Goal: Information Seeking & Learning: Find specific fact

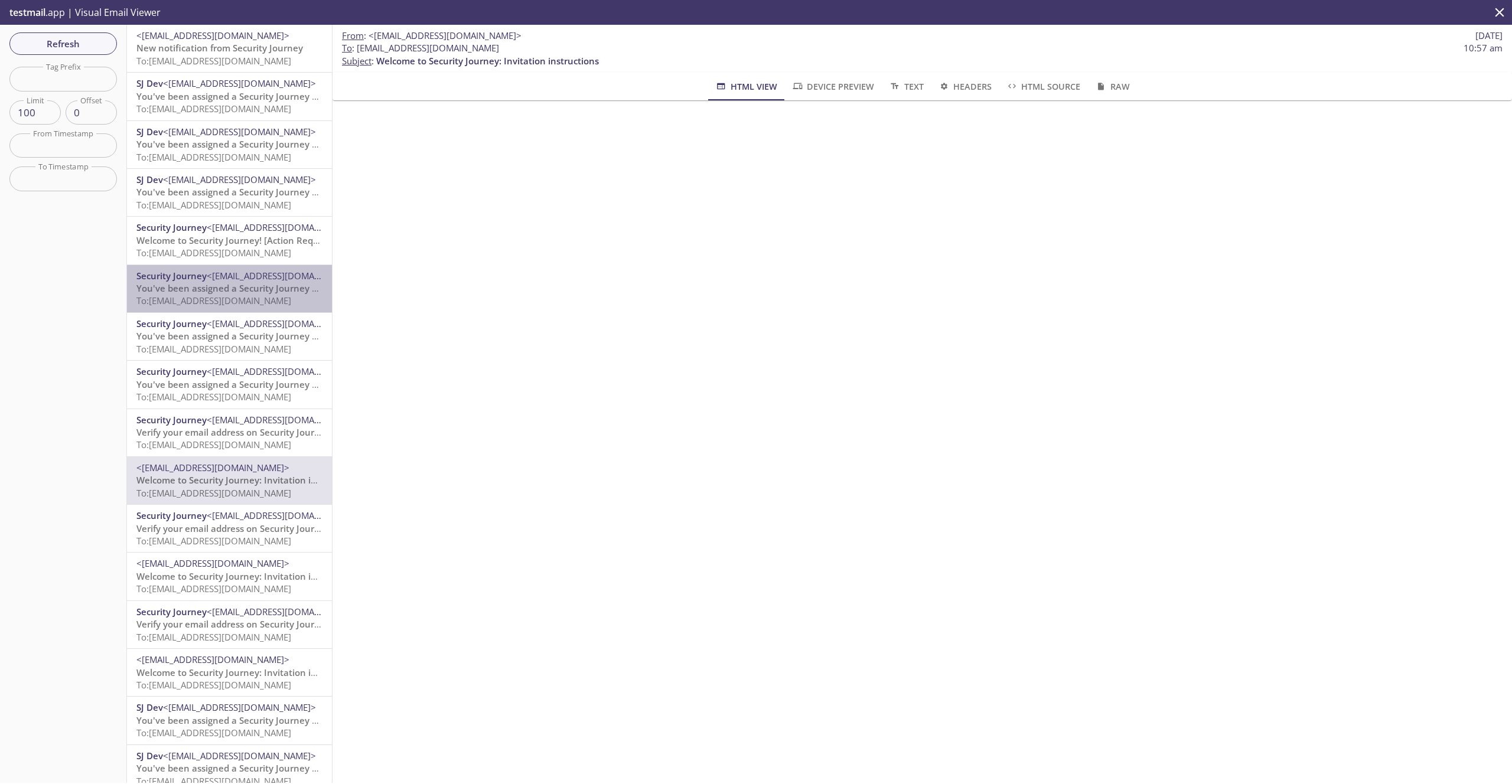
click at [205, 311] on div "Security Journey <[EMAIL_ADDRESS][DOMAIN_NAME]> You've been assigned a Security…" at bounding box center [229, 288] width 205 height 47
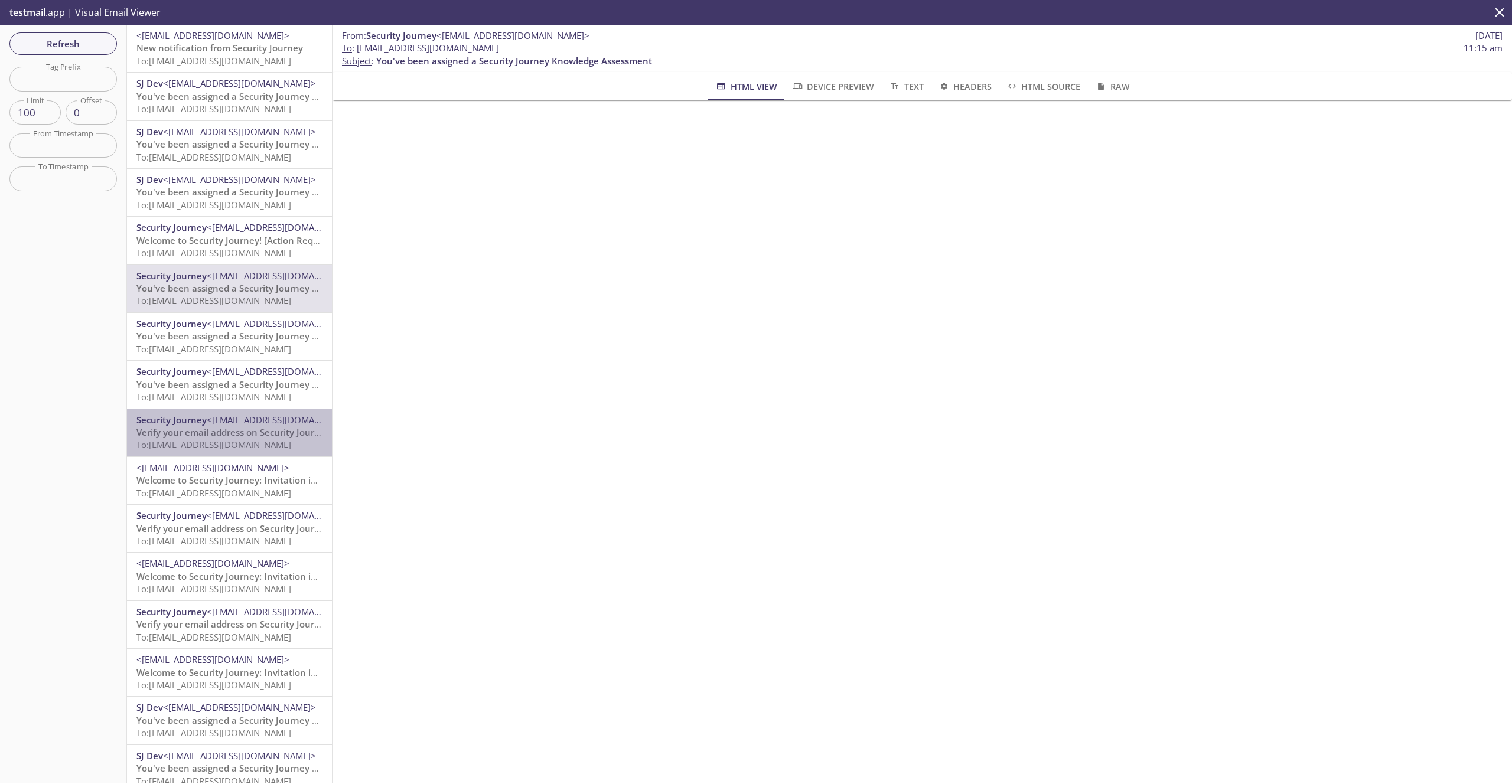
click at [246, 431] on span "Verify your email address on Security Journey" at bounding box center [233, 432] width 194 height 12
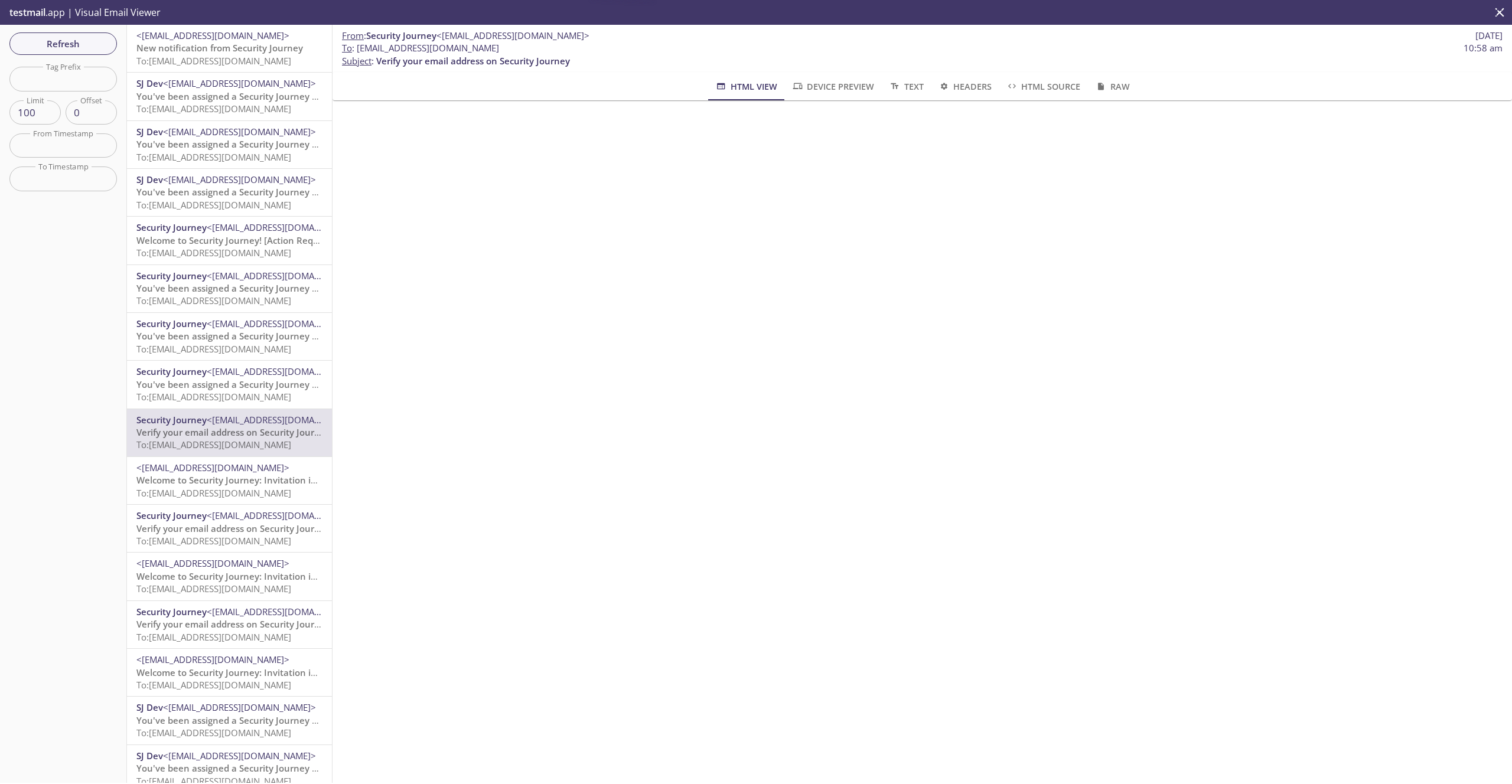
click at [235, 400] on span "To: [EMAIL_ADDRESS][DOMAIN_NAME]" at bounding box center [214, 397] width 155 height 12
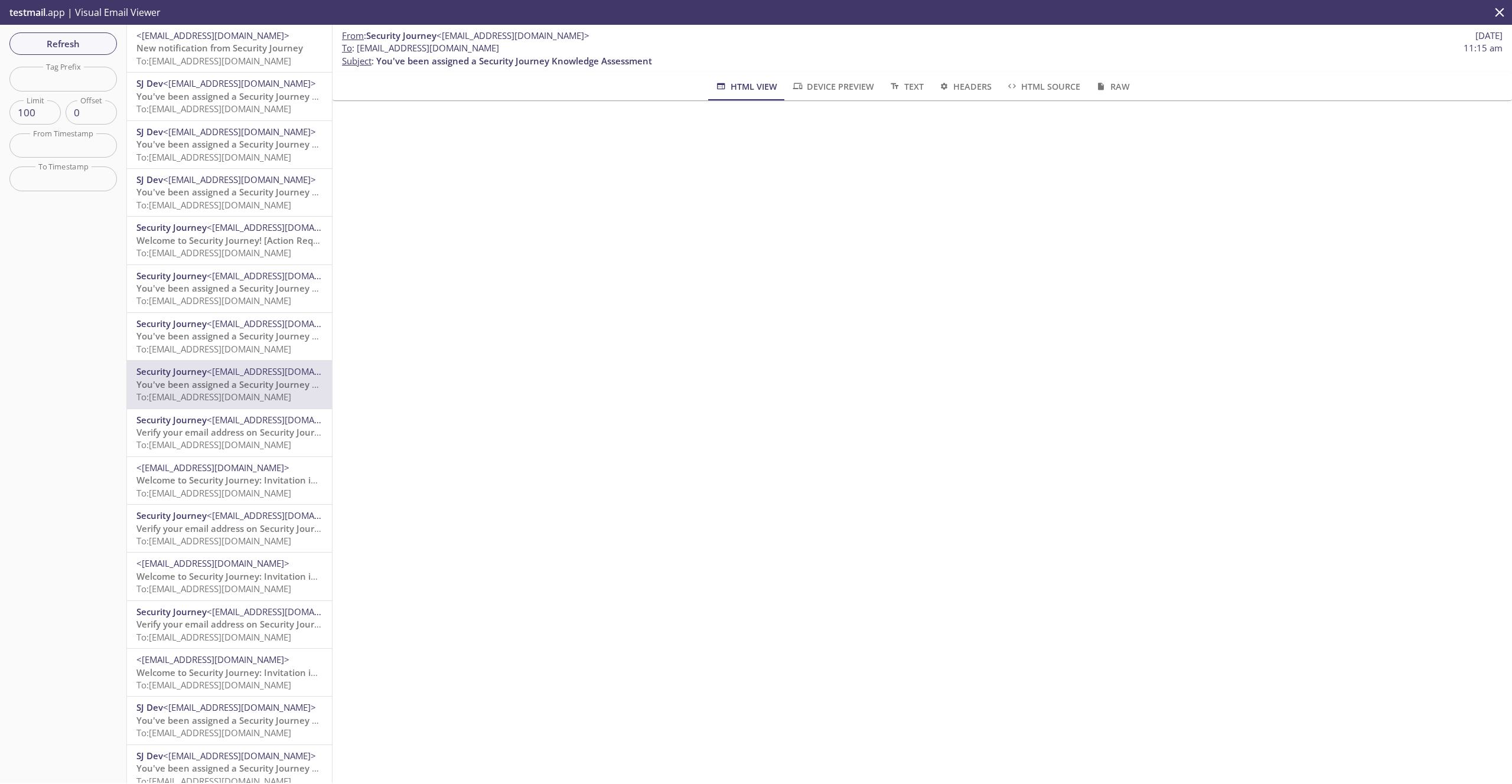
click at [246, 508] on div "Security Journey <[EMAIL_ADDRESS][DOMAIN_NAME]> Verify your email address on Se…" at bounding box center [229, 528] width 205 height 47
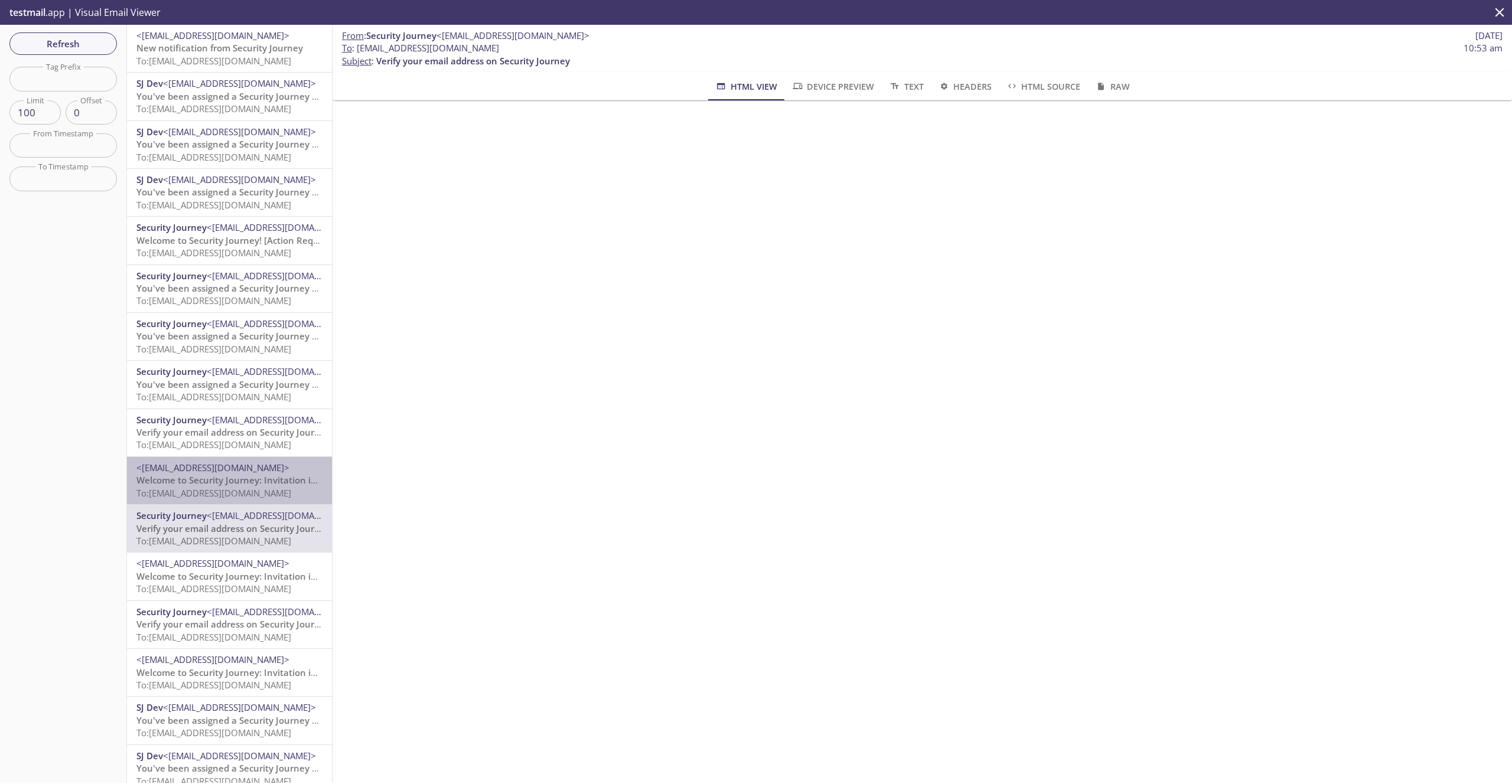
click at [244, 493] on span "To: [EMAIL_ADDRESS][DOMAIN_NAME]" at bounding box center [214, 493] width 155 height 12
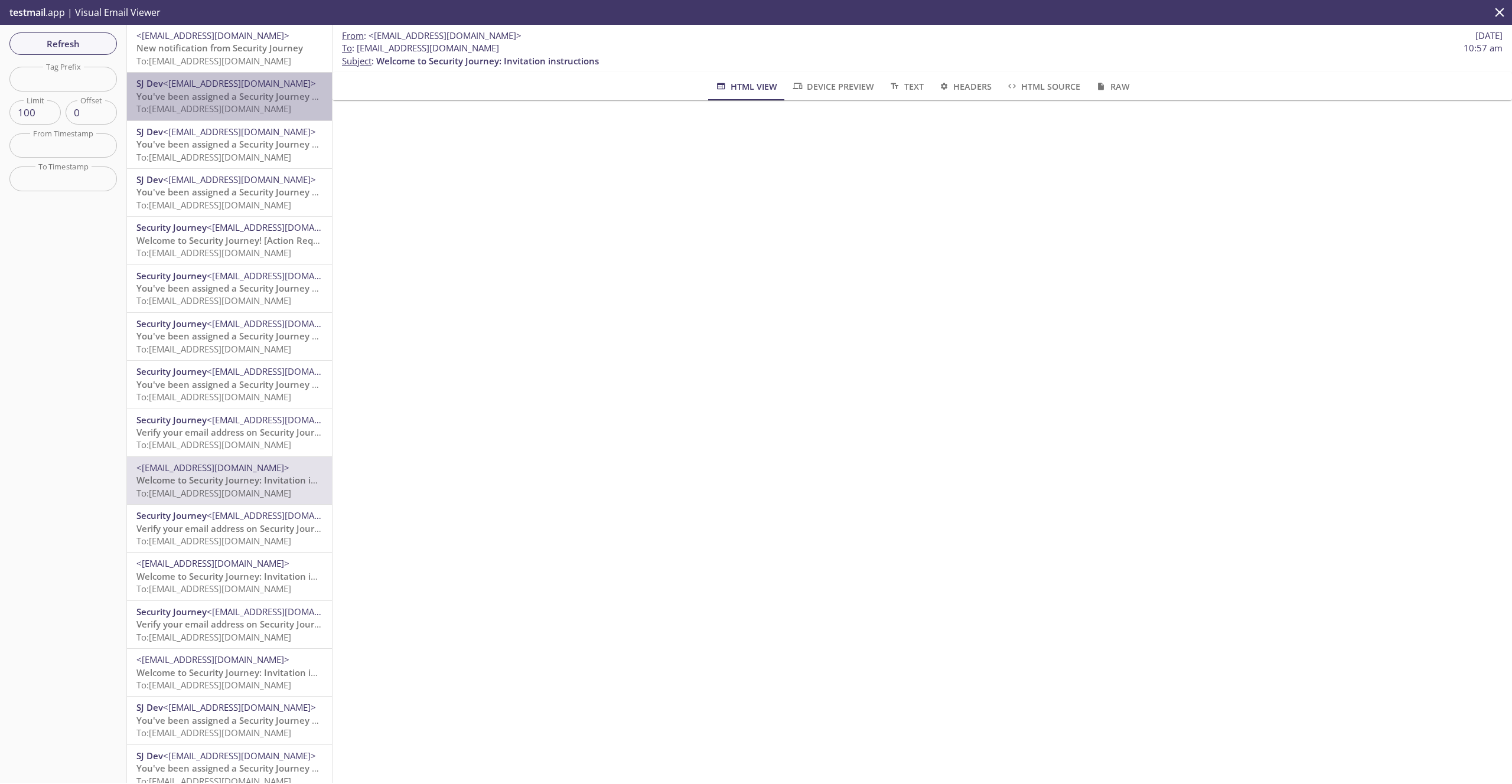
click at [183, 105] on span "To: [EMAIL_ADDRESS][DOMAIN_NAME]" at bounding box center [214, 108] width 155 height 12
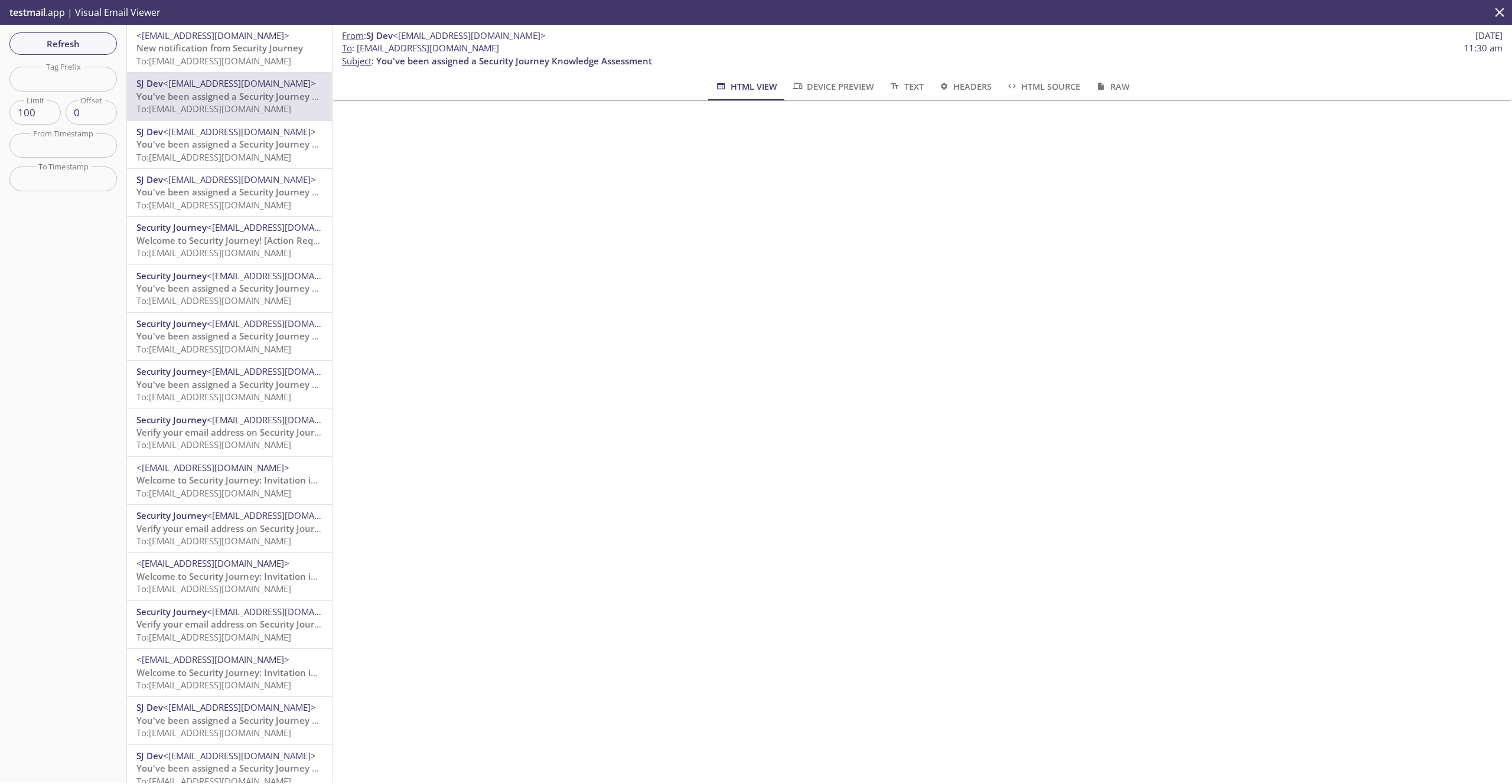
drag, startPoint x: 510, startPoint y: 51, endPoint x: 356, endPoint y: 50, distance: 154.0
click at [356, 50] on span "To : [EMAIL_ADDRESS][DOMAIN_NAME] 11:30 am" at bounding box center [922, 48] width 1160 height 12
copy span "[EMAIL_ADDRESS][DOMAIN_NAME]"
click at [260, 247] on span "To: [EMAIL_ADDRESS][DOMAIN_NAME]" at bounding box center [214, 252] width 155 height 12
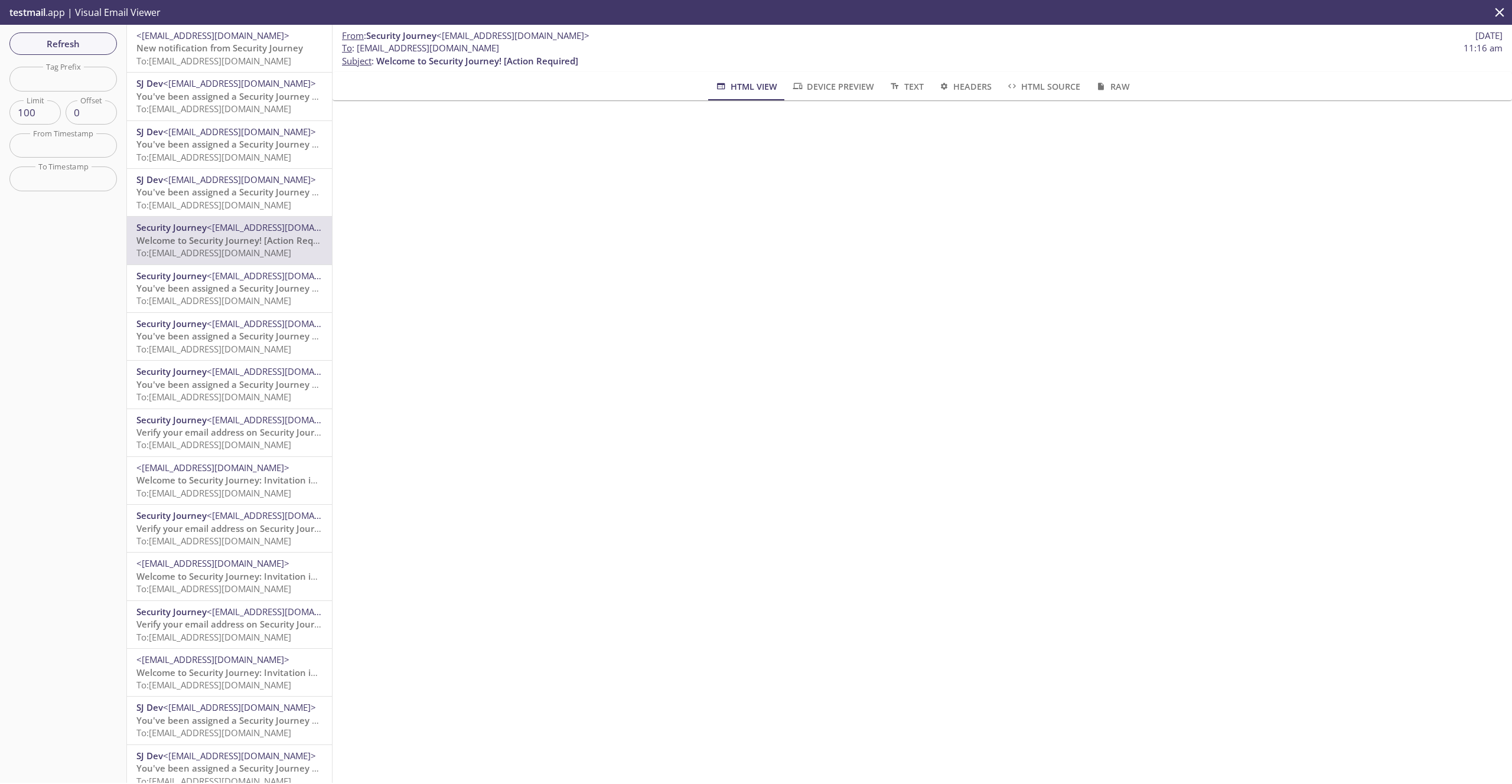
click at [246, 348] on span "To: [EMAIL_ADDRESS][DOMAIN_NAME]" at bounding box center [214, 348] width 155 height 12
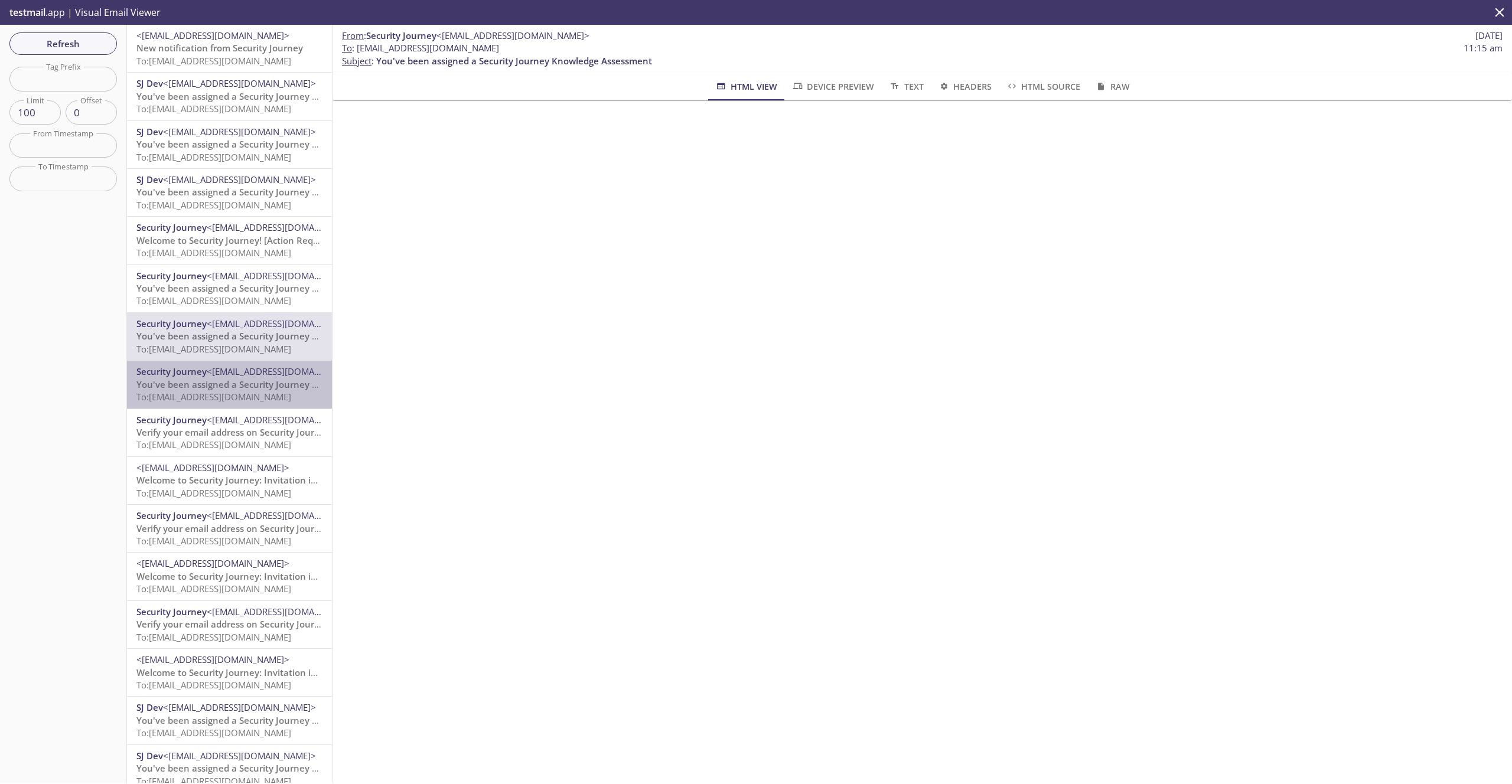
click at [238, 392] on span "To: [EMAIL_ADDRESS][DOMAIN_NAME]" at bounding box center [214, 397] width 155 height 12
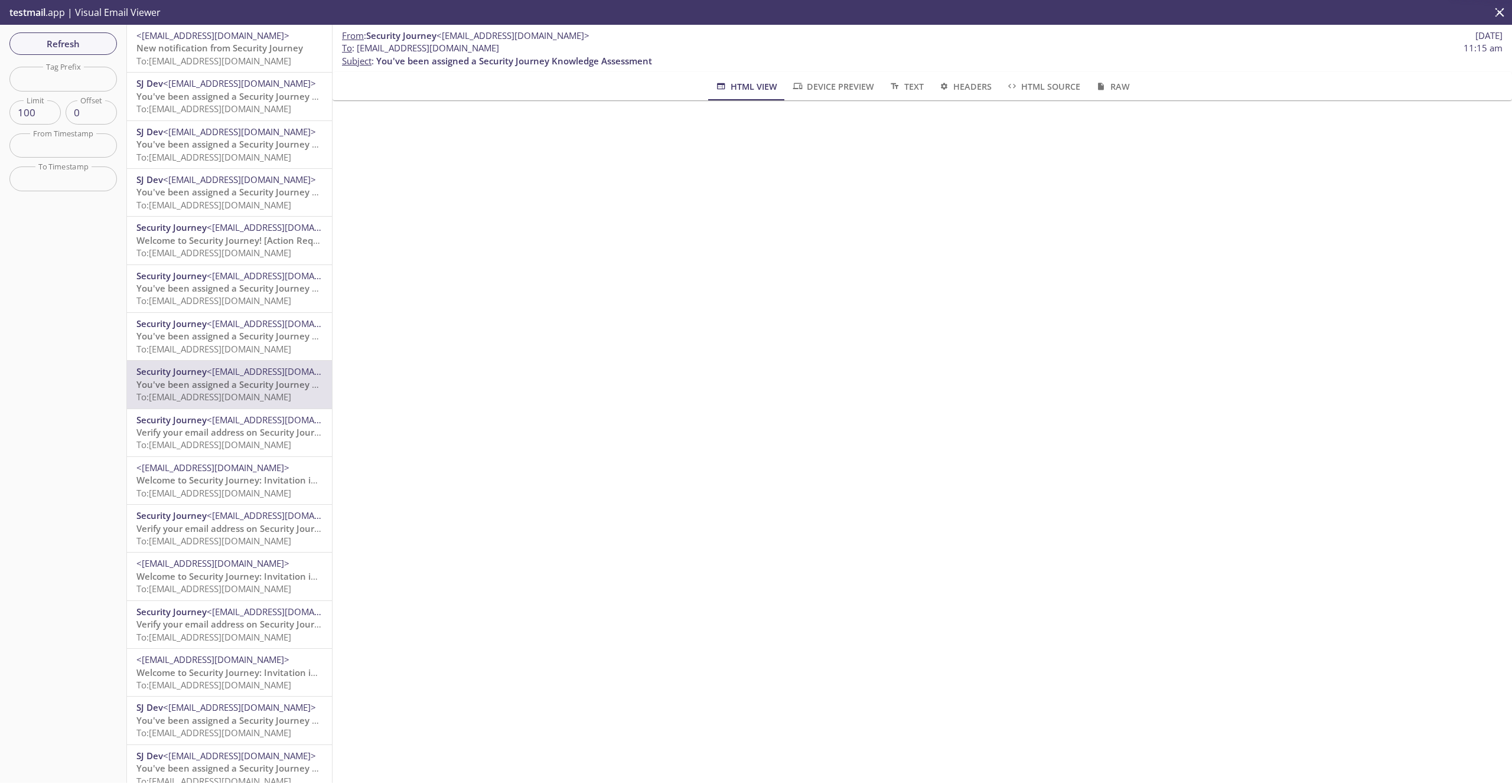
click at [235, 436] on span "Verify your email address on Security Journey" at bounding box center [233, 432] width 194 height 12
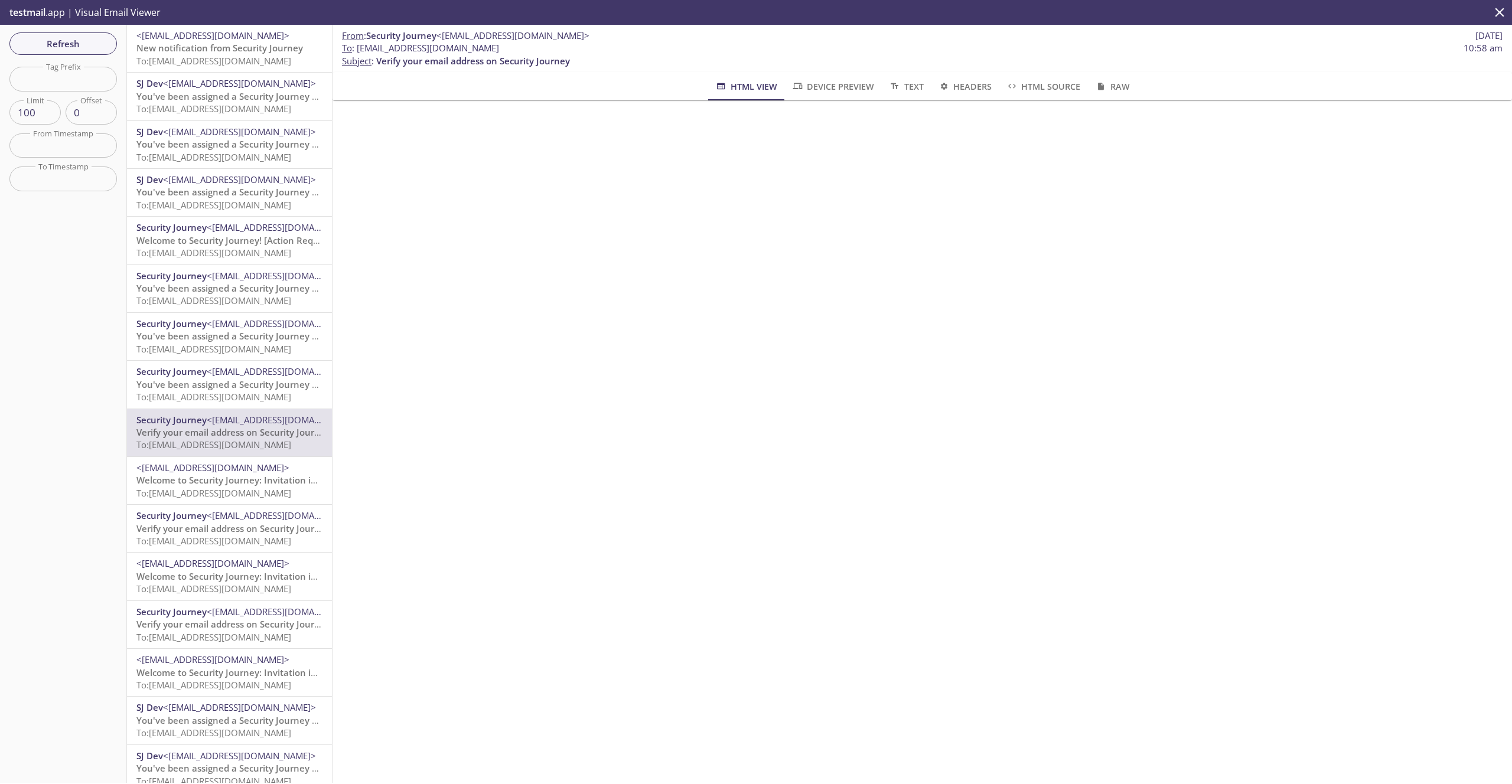
drag, startPoint x: 515, startPoint y: 43, endPoint x: 358, endPoint y: 46, distance: 157.0
click at [358, 46] on span "To : [EMAIL_ADDRESS][DOMAIN_NAME] 10:58 am" at bounding box center [922, 48] width 1160 height 12
copy span "[EMAIL_ADDRESS][DOMAIN_NAME]"
click at [238, 533] on span "Verify your email address on Security Journey" at bounding box center [233, 528] width 194 height 12
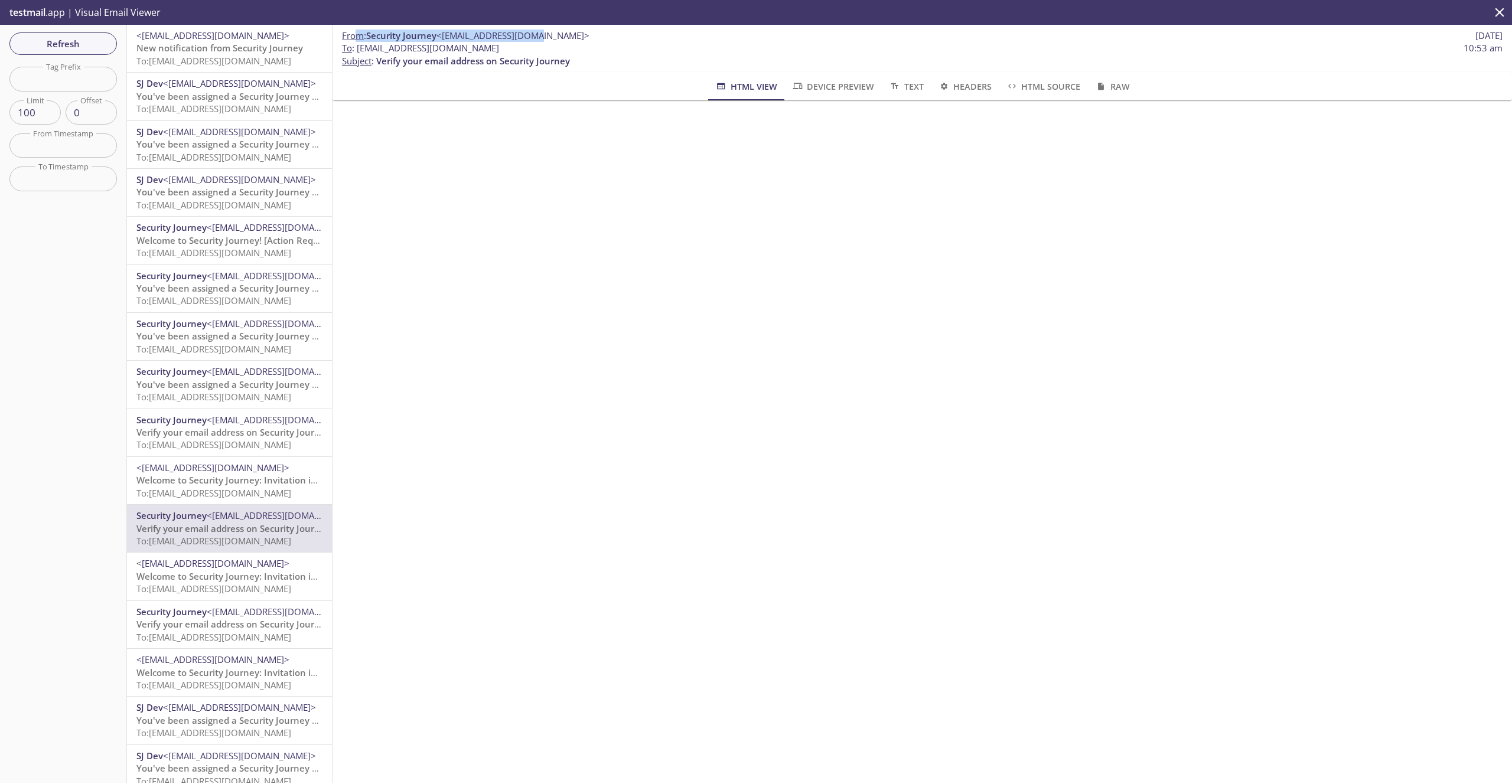
drag, startPoint x: 514, startPoint y: 40, endPoint x: 355, endPoint y: 37, distance: 159.0
click at [355, 37] on span "From : Security Journey <[EMAIL_ADDRESS][DOMAIN_NAME]>" at bounding box center [465, 36] width 248 height 12
drag, startPoint x: 355, startPoint y: 46, endPoint x: 519, endPoint y: 52, distance: 164.1
click at [519, 52] on span "To : [EMAIL_ADDRESS][DOMAIN_NAME] 10:53 am" at bounding box center [922, 48] width 1160 height 12
copy span "[EMAIL_ADDRESS][DOMAIN_NAME]"
